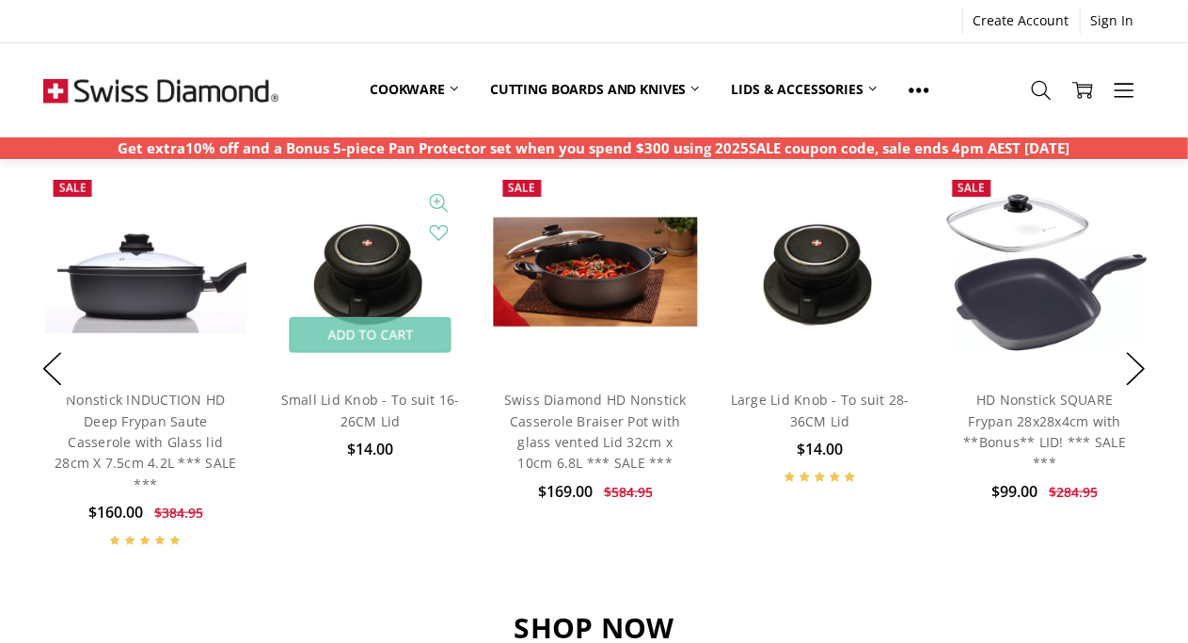
scroll to position [847, 0]
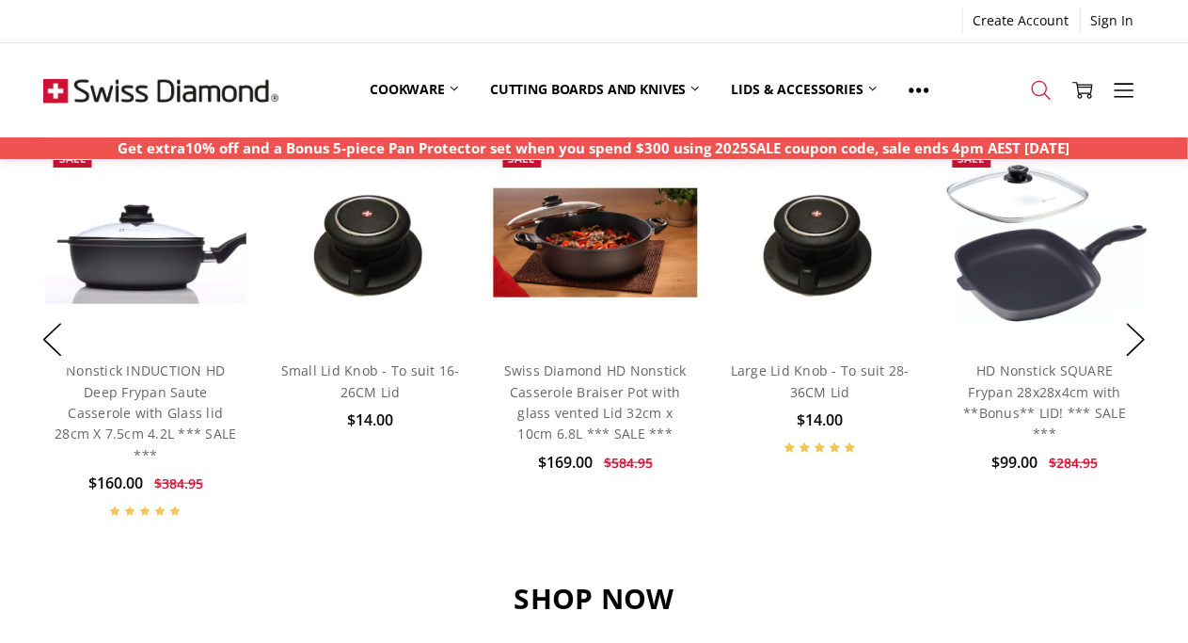
click at [1038, 99] on icon at bounding box center [1041, 90] width 21 height 21
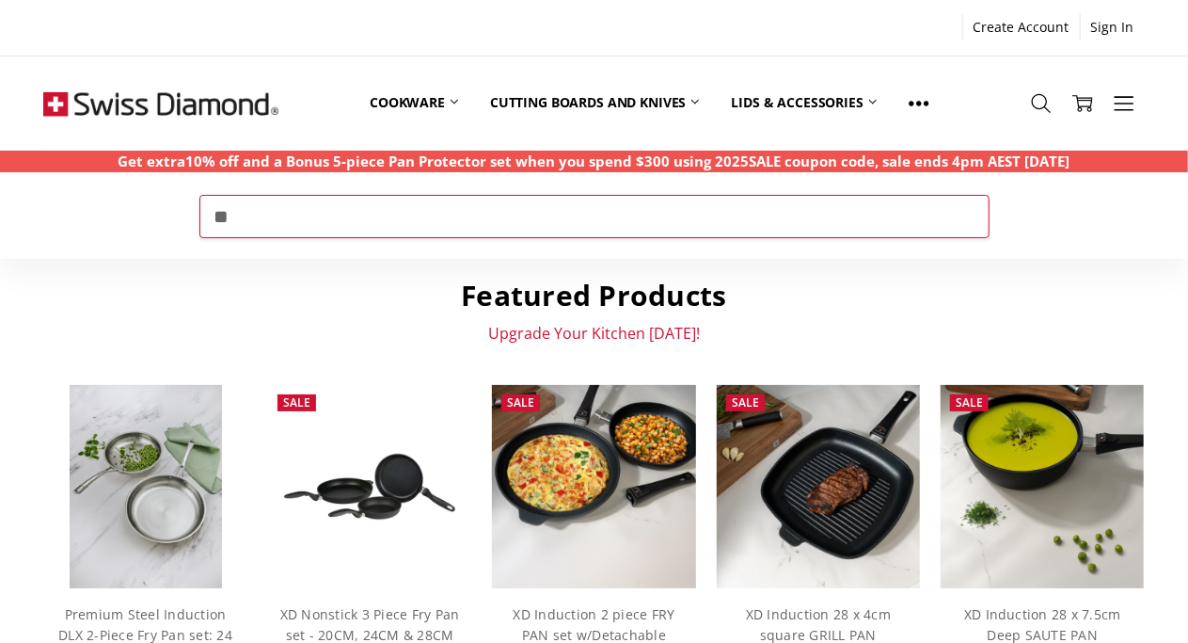
type input "*"
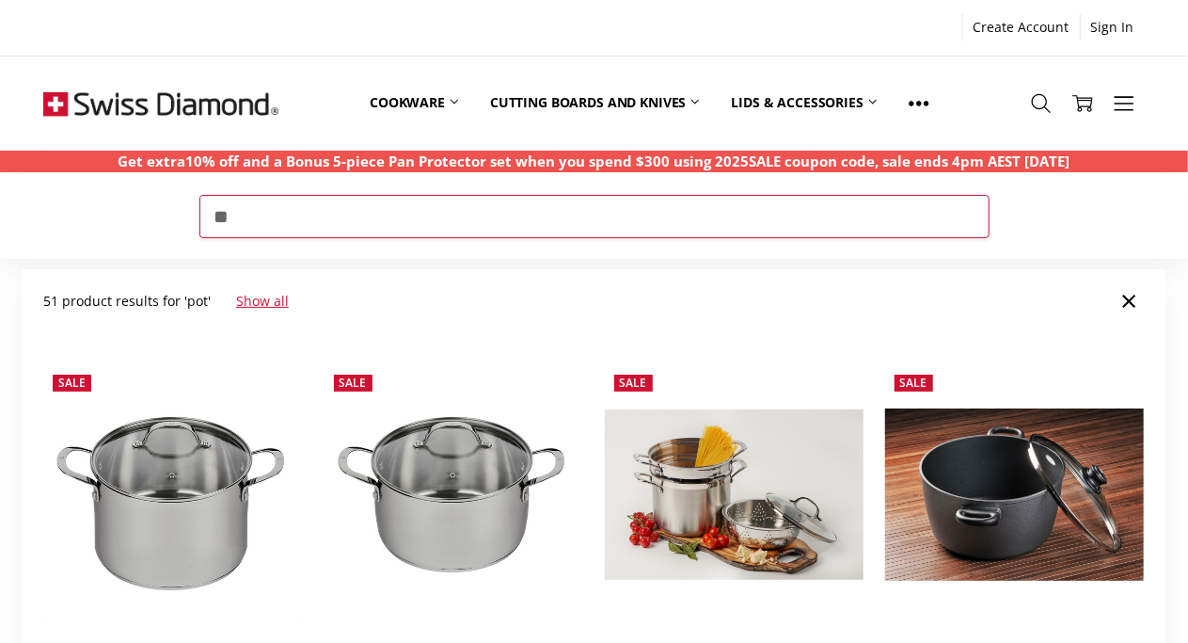
type input "*"
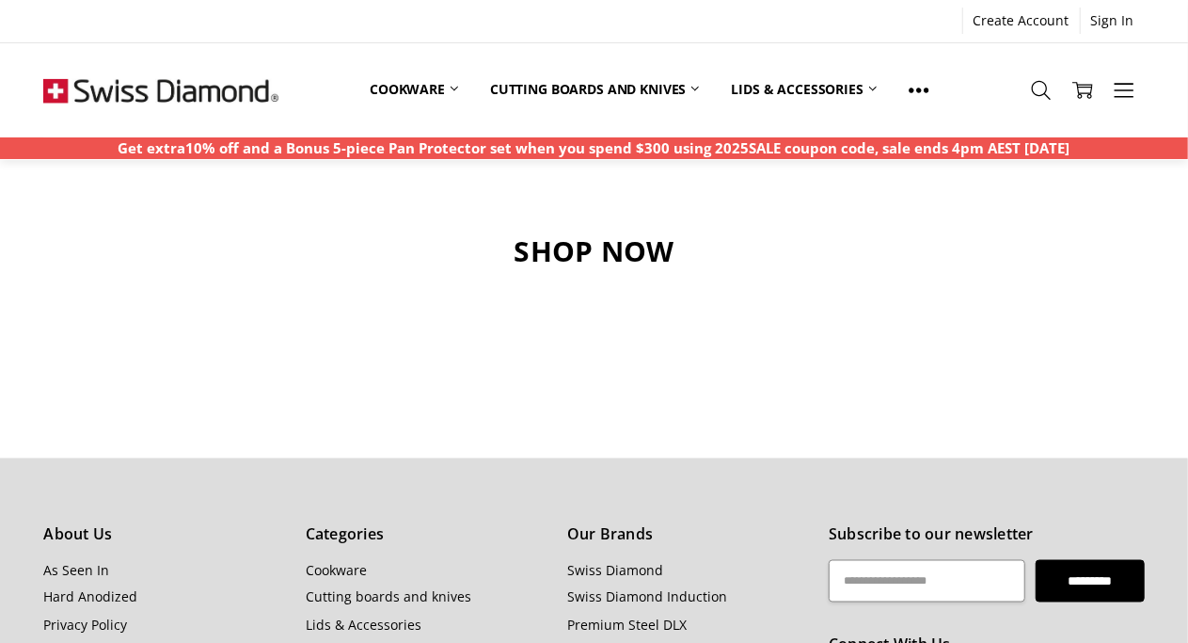
scroll to position [1223, 0]
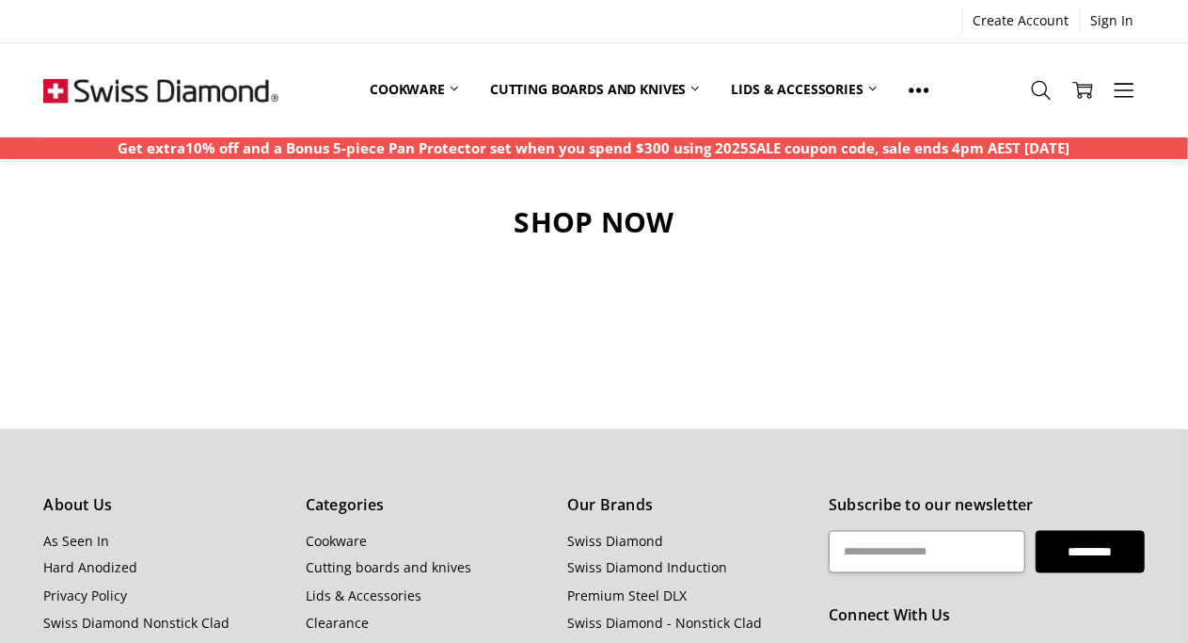
type input "****"
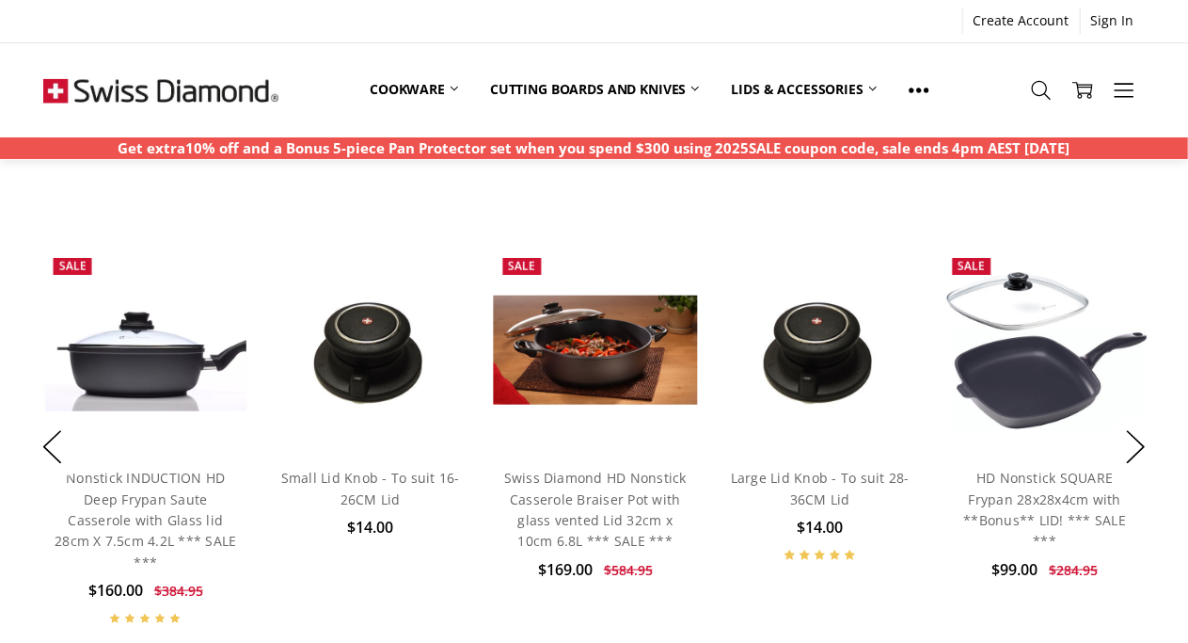
scroll to position [753, 0]
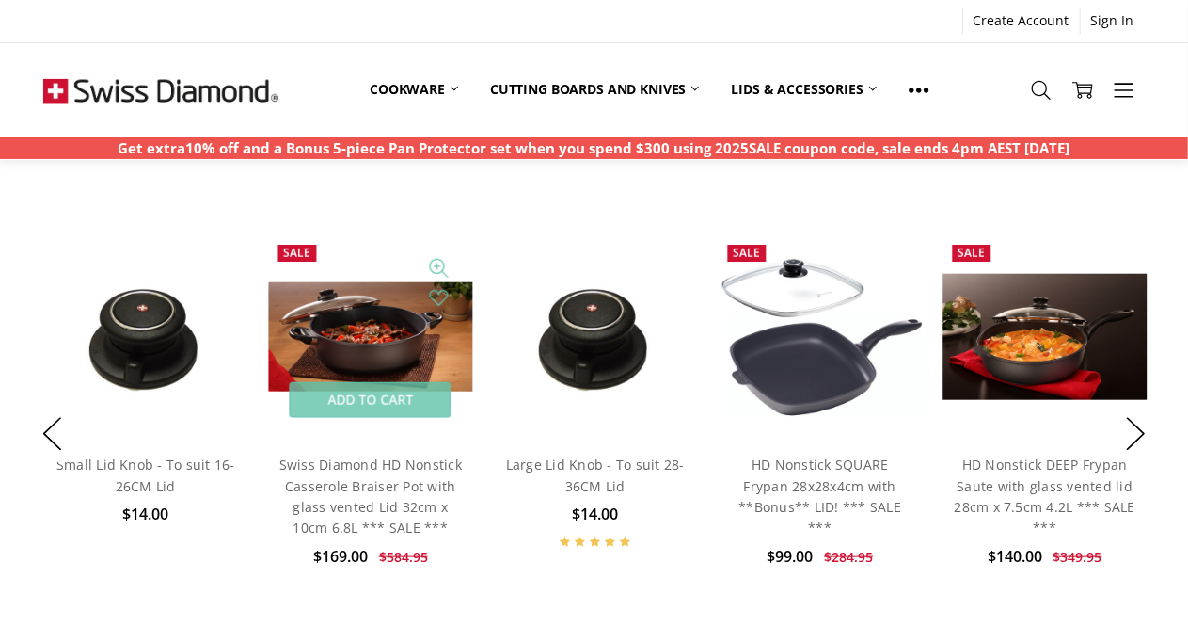
click at [363, 349] on img at bounding box center [370, 336] width 204 height 109
